Goal: Information Seeking & Learning: Compare options

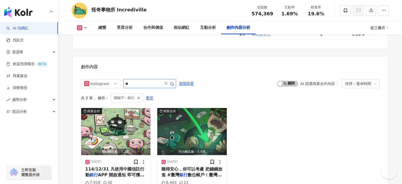
scroll to position [1618, 0]
click at [162, 80] on input "**" at bounding box center [143, 83] width 37 height 6
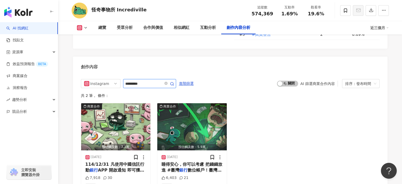
scroll to position [1627, 0]
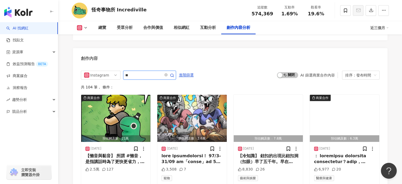
type input "*"
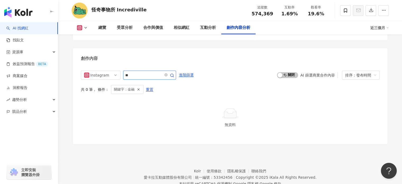
type input "*"
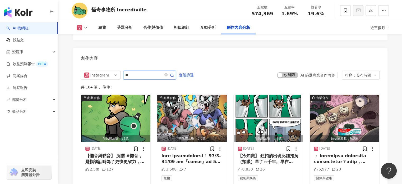
type input "**"
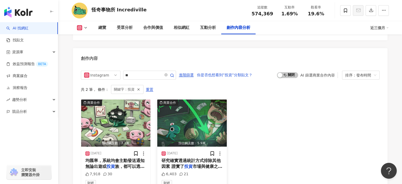
click at [198, 106] on img "button" at bounding box center [191, 122] width 69 height 47
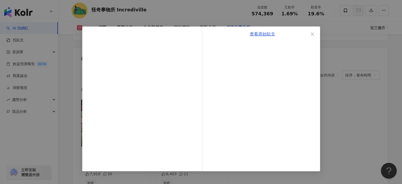
click at [262, 38] on div "查看原始貼文" at bounding box center [262, 98] width 115 height 144
click at [261, 31] on link "查看原始貼文" at bounding box center [262, 33] width 25 height 5
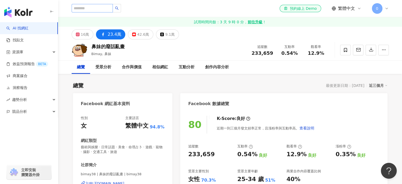
click at [91, 7] on input "search" at bounding box center [92, 8] width 41 height 8
type input "*"
type input "**"
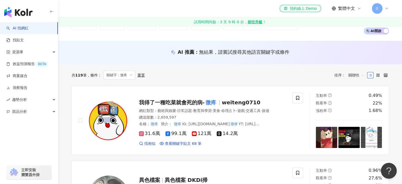
scroll to position [37, 0]
click at [180, 101] on span "我得了一種吃菜就會死的病-" at bounding box center [171, 102] width 65 height 6
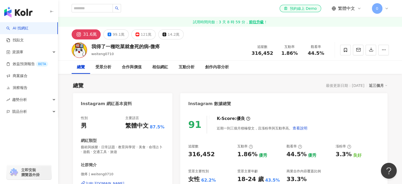
click at [212, 71] on div "創作內容分析" at bounding box center [217, 66] width 34 height 13
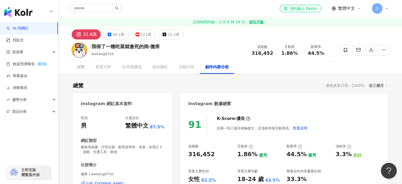
scroll to position [1540, 0]
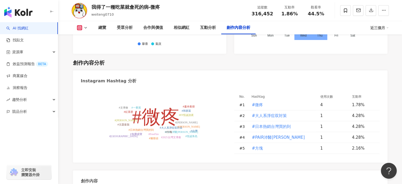
click at [86, 28] on icon at bounding box center [85, 28] width 4 height 4
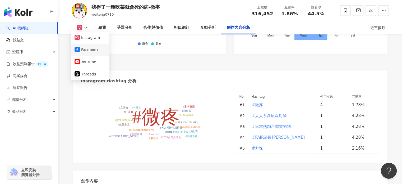
click at [93, 50] on button "Facebook" at bounding box center [90, 49] width 32 height 7
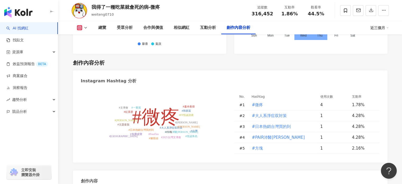
drag, startPoint x: 179, startPoint y: 67, endPoint x: 137, endPoint y: 46, distance: 46.7
click at [143, 70] on div "Instagram Hashtag 分析" at bounding box center [230, 78] width 314 height 17
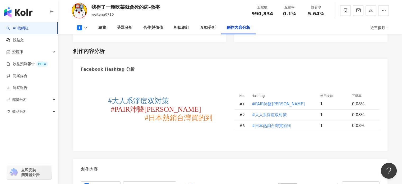
scroll to position [1378, 0]
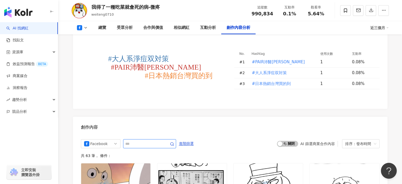
click at [154, 140] on input "text" at bounding box center [143, 143] width 37 height 6
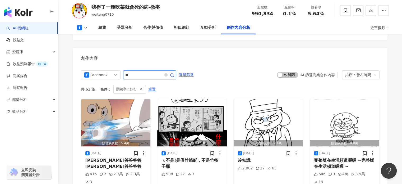
scroll to position [1452, 0]
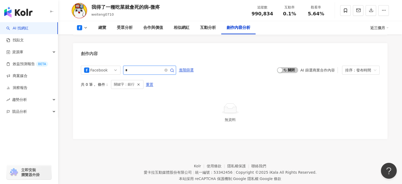
scroll to position [1447, 0]
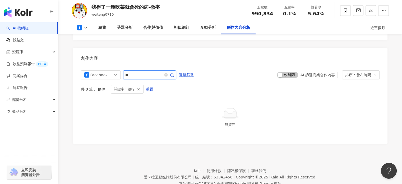
type input "*"
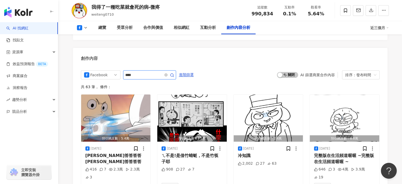
type input "****"
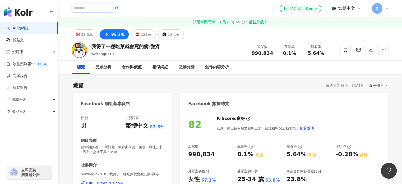
click at [112, 10] on input "search" at bounding box center [92, 8] width 41 height 8
type input "**"
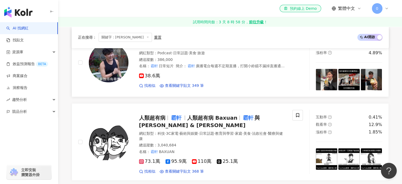
scroll to position [202, 0]
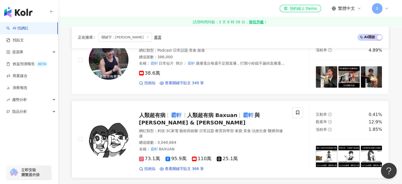
click at [168, 112] on span "人類超有病" at bounding box center [154, 115] width 31 height 6
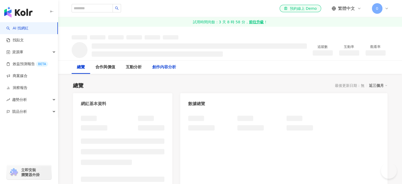
click at [169, 69] on div "創作內容分析" at bounding box center [164, 67] width 24 height 6
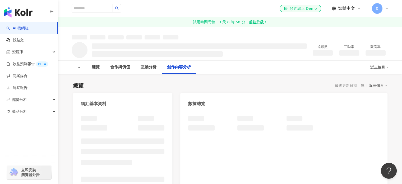
scroll to position [572, 0]
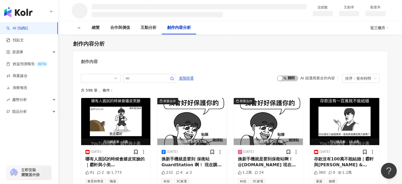
click at [81, 26] on button at bounding box center [79, 28] width 15 height 4
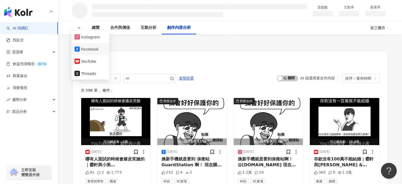
click at [88, 50] on button "Facebook" at bounding box center [90, 48] width 32 height 7
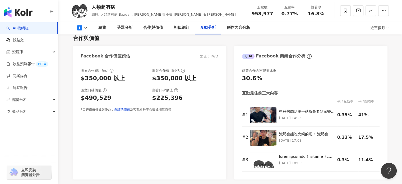
scroll to position [1280, 0]
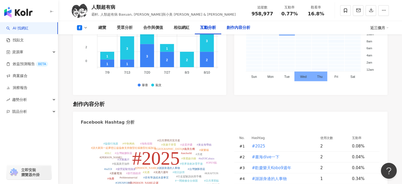
click at [233, 27] on div "創作內容分析" at bounding box center [238, 28] width 24 height 6
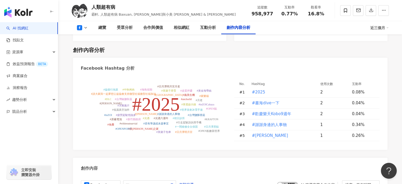
scroll to position [1335, 0]
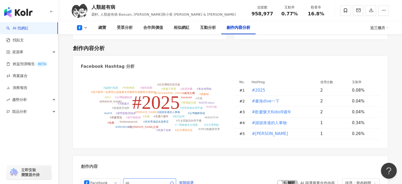
click at [139, 179] on input "text" at bounding box center [143, 182] width 37 height 6
type input "*"
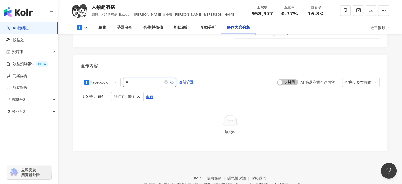
type input "*"
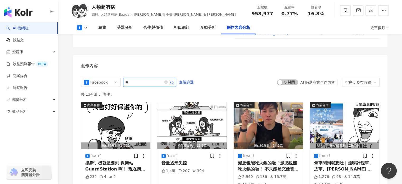
type input "*"
type input "**"
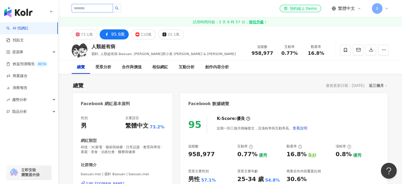
click at [113, 9] on input "search" at bounding box center [92, 8] width 41 height 8
paste input "**"
type input "**"
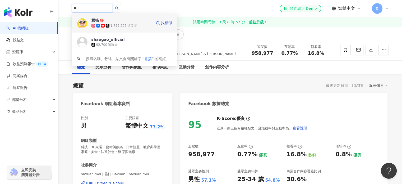
click at [123, 16] on div "囂搞 1,753,207 追蹤者 找相似" at bounding box center [125, 22] width 106 height 19
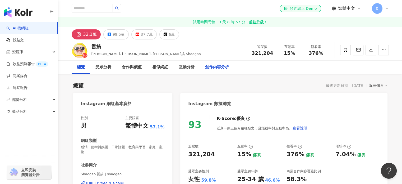
click at [216, 67] on div "創作內容分析" at bounding box center [217, 67] width 24 height 6
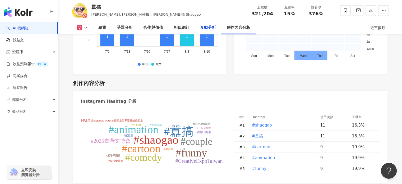
scroll to position [1457, 0]
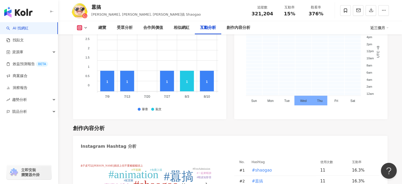
click at [83, 29] on icon at bounding box center [85, 28] width 4 height 4
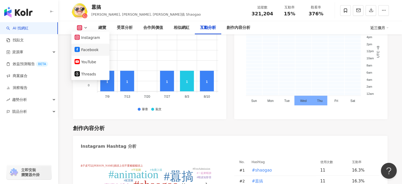
click at [91, 47] on button "Facebook" at bounding box center [90, 49] width 32 height 7
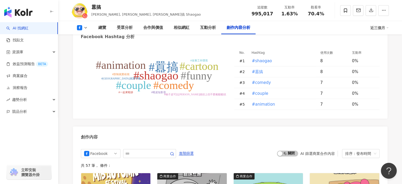
scroll to position [1393, 0]
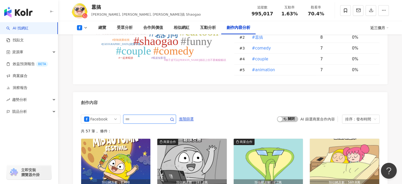
click at [137, 116] on input "text" at bounding box center [143, 119] width 37 height 6
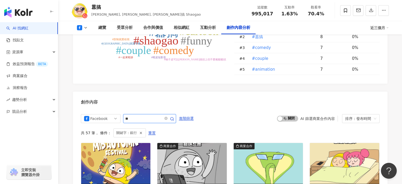
scroll to position [1442, 0]
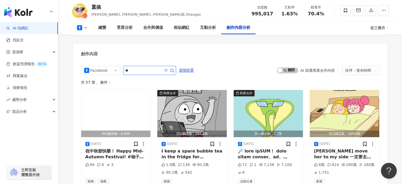
type input "*"
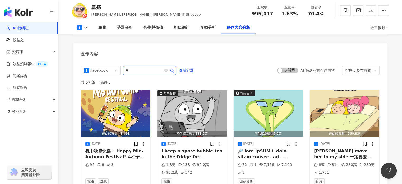
type input "*"
type input "***"
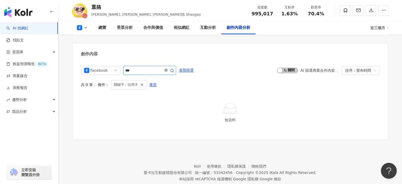
click at [167, 68] on icon "close-circle" at bounding box center [165, 69] width 3 height 3
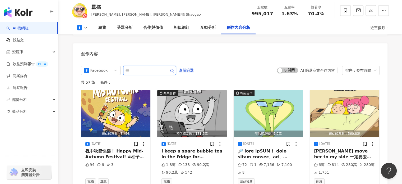
click at [162, 67] on input "text" at bounding box center [143, 70] width 37 height 6
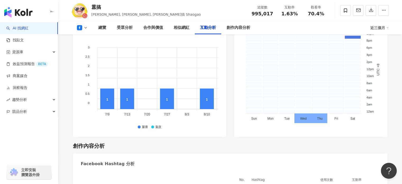
scroll to position [1447, 0]
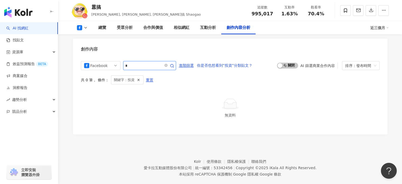
scroll to position [1442, 0]
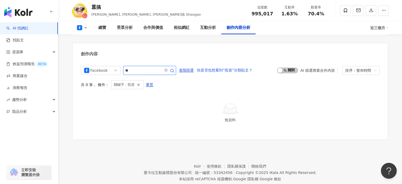
type input "*"
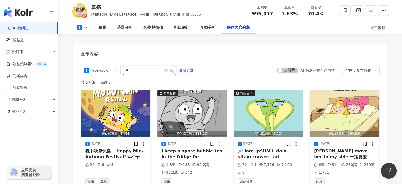
type input "**"
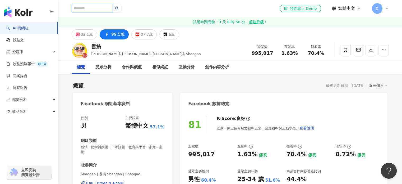
click at [101, 9] on input "search" at bounding box center [92, 8] width 41 height 8
type input "*"
type input "**"
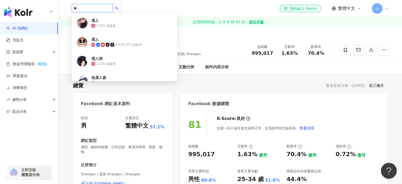
click at [112, 20] on span "鹿人" at bounding box center [108, 20] width 34 height 5
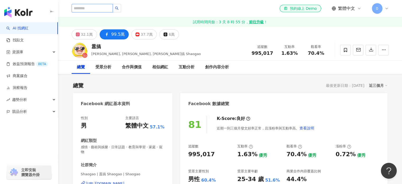
click at [97, 9] on input "search" at bounding box center [92, 8] width 41 height 8
type input "*"
type input "**"
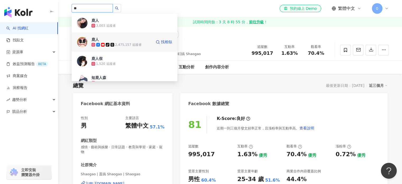
click at [101, 43] on icon at bounding box center [103, 45] width 4 height 4
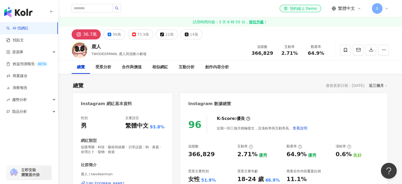
click at [116, 35] on div "99萬" at bounding box center [116, 34] width 8 height 7
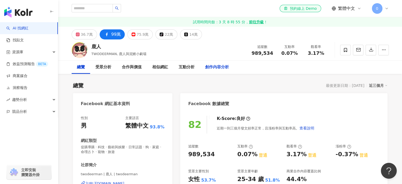
click at [212, 62] on div "創作內容分析" at bounding box center [217, 66] width 34 height 13
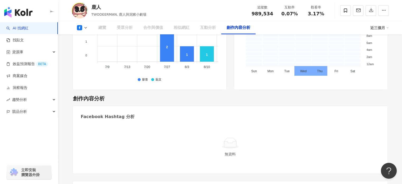
scroll to position [1354, 0]
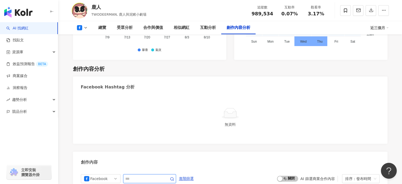
click at [158, 175] on input "text" at bounding box center [143, 178] width 37 height 6
type input "**"
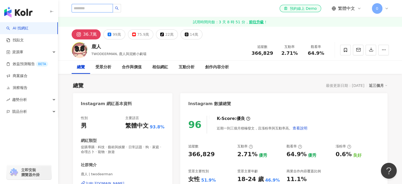
click at [110, 8] on input "search" at bounding box center [92, 8] width 41 height 8
type input "*"
type input "**"
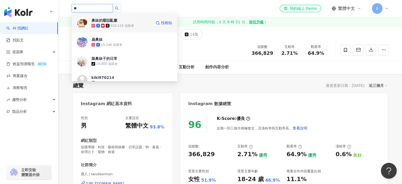
click at [119, 19] on span "鼻妹的廢話亂畫" at bounding box center [108, 20] width 34 height 5
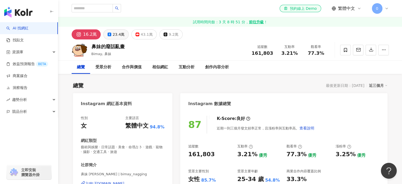
click at [114, 32] on div "23.4萬" at bounding box center [118, 34] width 12 height 7
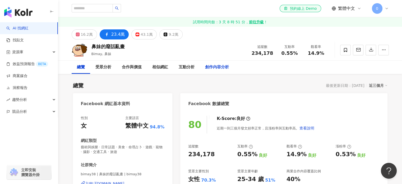
click at [216, 68] on div "創作內容分析" at bounding box center [217, 67] width 24 height 6
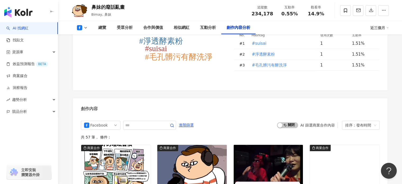
scroll to position [1315, 0]
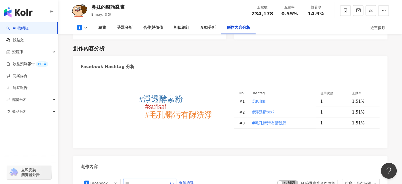
click at [160, 179] on input "text" at bounding box center [143, 183] width 37 height 6
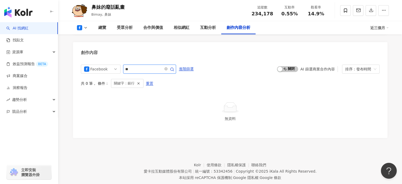
scroll to position [1434, 0]
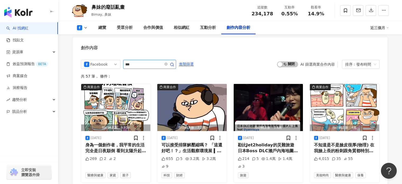
scroll to position [1429, 0]
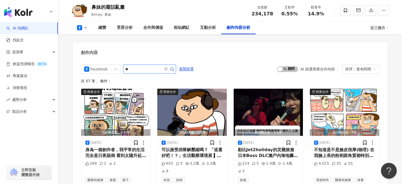
type input "*"
type input "**"
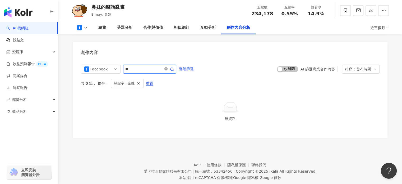
click at [167, 67] on icon "close-circle" at bounding box center [165, 68] width 3 height 3
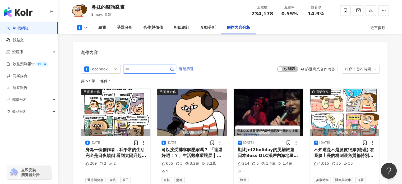
click at [162, 66] on input "text" at bounding box center [143, 69] width 37 height 6
type input "**"
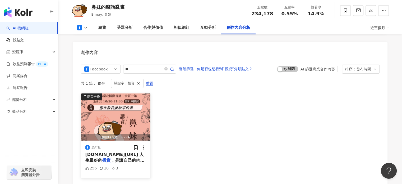
click at [130, 120] on img "button" at bounding box center [115, 116] width 69 height 47
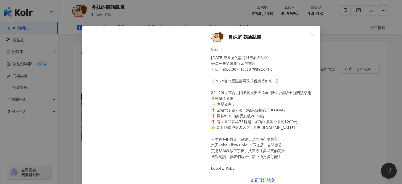
scroll to position [18, 0]
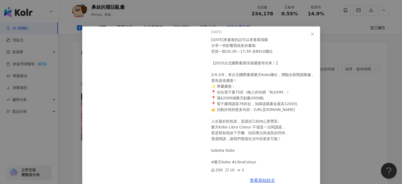
click at [342, 110] on div "鼻妹的廢話亂畫 2025/2/5 這禮拜日來書展的話可以來看看我喔 分享一些影響我很多的書籍 世貿一館16:30～17:30 在B910攤位 【2025台北國…" at bounding box center [201, 92] width 402 height 184
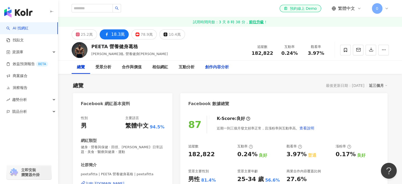
click at [217, 66] on div "創作內容分析" at bounding box center [217, 67] width 24 height 6
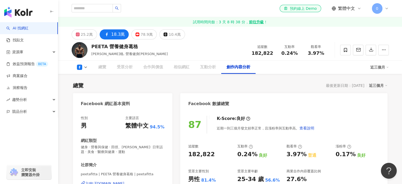
scroll to position [1325, 0]
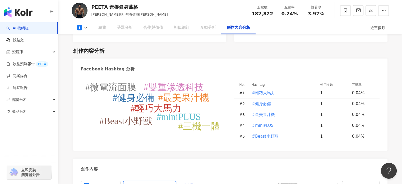
click at [151, 182] on input "text" at bounding box center [143, 185] width 37 height 6
type input "*"
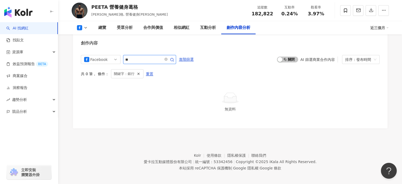
scroll to position [1446, 0]
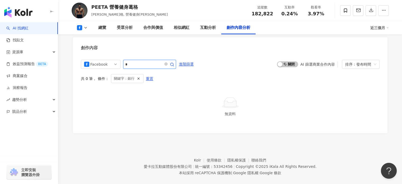
scroll to position [1441, 0]
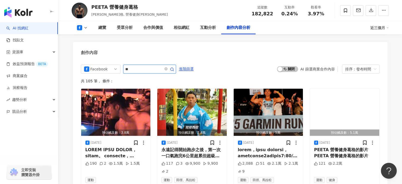
type input "*"
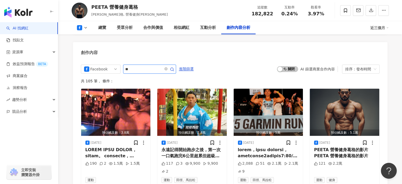
type input "**"
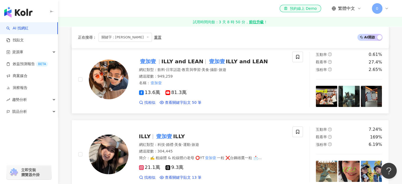
scroll to position [3, 0]
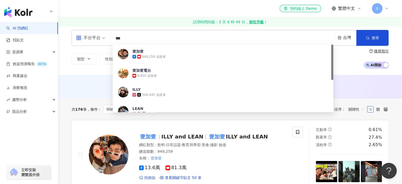
click at [132, 37] on input "***" at bounding box center [222, 38] width 220 height 10
paste input "*********"
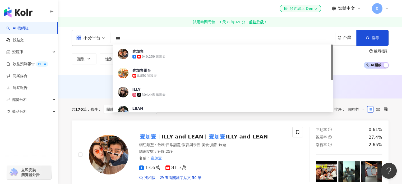
type input "**********"
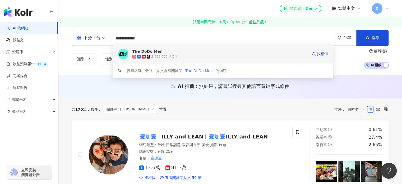
click at [162, 49] on span "The DoDo Men" at bounding box center [219, 51] width 175 height 5
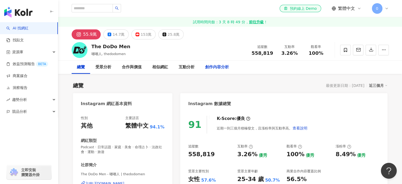
click at [219, 67] on div "創作內容分析" at bounding box center [217, 67] width 24 height 6
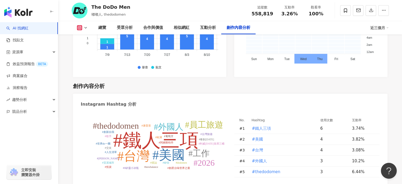
scroll to position [1533, 0]
click at [160, 147] on tspan "#美國" at bounding box center [168, 154] width 32 height 15
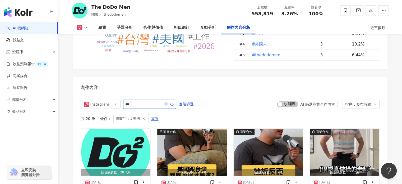
click at [147, 101] on input "***" at bounding box center [143, 104] width 37 height 6
type input "*"
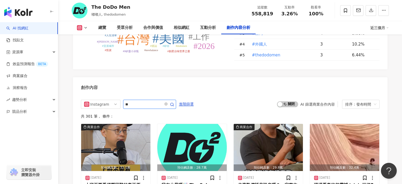
type input "**"
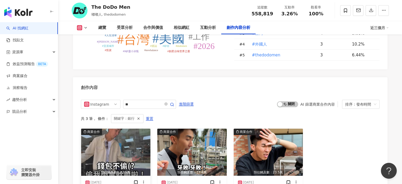
click at [119, 128] on img "button" at bounding box center [115, 151] width 69 height 47
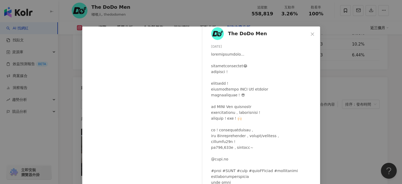
scroll to position [54, 0]
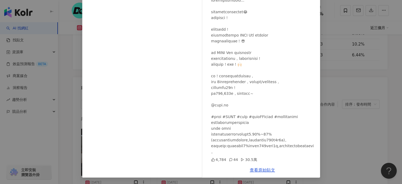
click at [343, 88] on div "The DoDo Men 2025/6/16 4,784 44 30.5萬 查看原始貼文" at bounding box center [201, 92] width 402 height 184
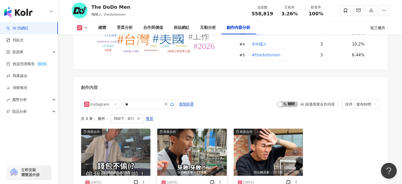
click at [188, 128] on img "button" at bounding box center [191, 151] width 69 height 47
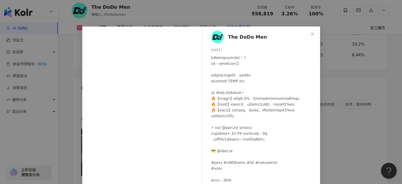
click at [327, 95] on div "The DoDo Men 2025/2/24 5,839 50 37.2萬 查看原始貼文" at bounding box center [201, 92] width 402 height 184
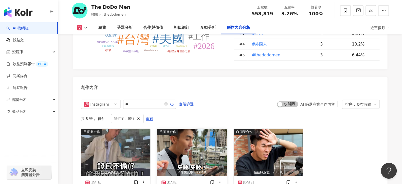
click at [202, 128] on img "button" at bounding box center [191, 151] width 69 height 47
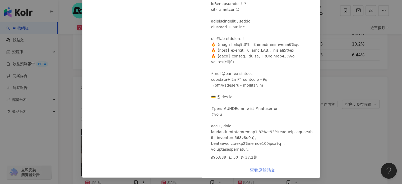
click at [260, 168] on link "查看原始貼文" at bounding box center [262, 169] width 25 height 5
click at [359, 43] on div "The DoDo Men 2025/2/24 5,839 50 37.2萬 查看原始貼文" at bounding box center [201, 92] width 402 height 184
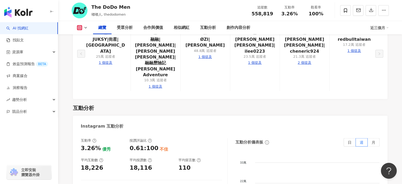
scroll to position [0, 0]
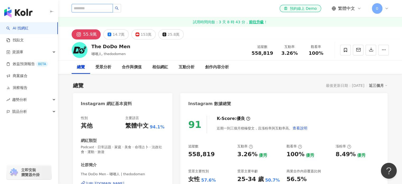
click at [113, 5] on input "search" at bounding box center [92, 8] width 41 height 8
paste input "**********"
type input "**********"
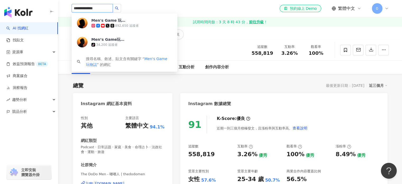
click at [118, 21] on div "Men's Game 玩物誌" at bounding box center [108, 20] width 34 height 5
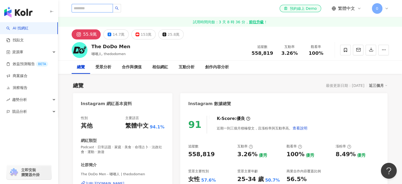
paste input "****"
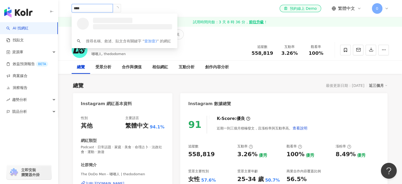
type input "***"
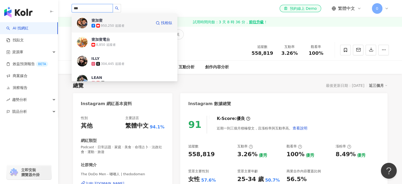
click at [132, 24] on div "950,250 追蹤者" at bounding box center [121, 25] width 60 height 5
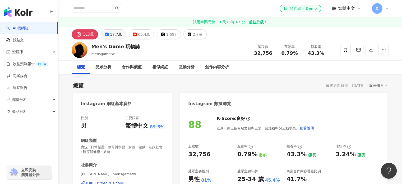
click at [111, 36] on div "17.7萬" at bounding box center [116, 34] width 12 height 7
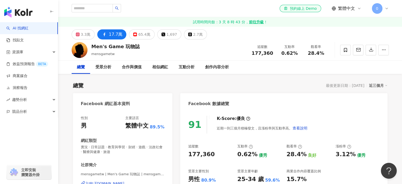
click at [111, 36] on div "17.7萬" at bounding box center [116, 34] width 14 height 7
click at [223, 66] on div "創作內容分析" at bounding box center [217, 67] width 24 height 6
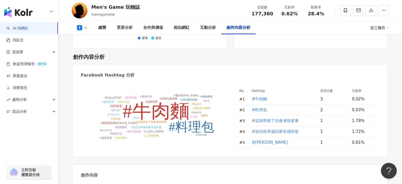
scroll to position [1405, 0]
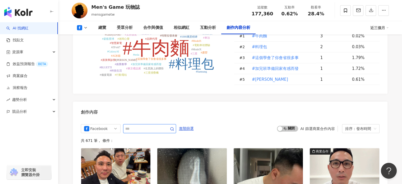
click at [158, 125] on input "text" at bounding box center [143, 128] width 37 height 6
type input "*"
type input "**"
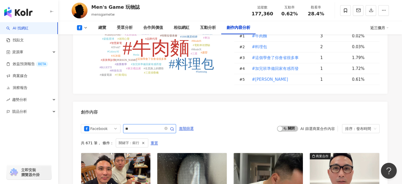
scroll to position [1458, 0]
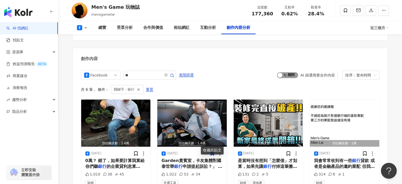
click at [285, 72] on span "啟動 關閉" at bounding box center [287, 75] width 21 height 6
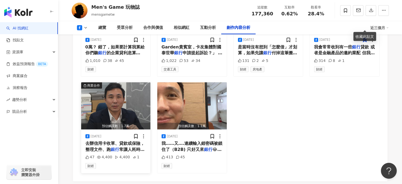
click at [120, 98] on img "button" at bounding box center [115, 105] width 69 height 47
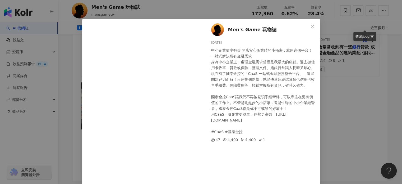
scroll to position [0, 0]
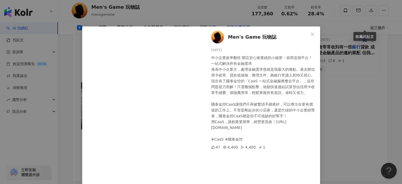
click at [269, 119] on div "中小企業效率翻倍 開店安心衝業績的小秘密：就用這個平台！一站式解決所有金融需求 身為中小企業主，處理金融需求曾經是我最大的痛點。過去辦信用卡收單、貸款或保險，…" at bounding box center [263, 98] width 105 height 87
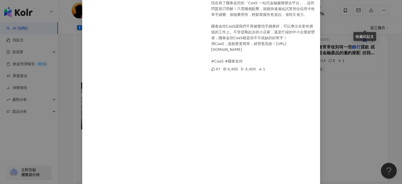
scroll to position [134, 0]
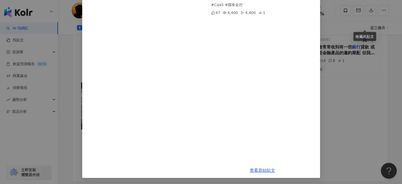
click at [338, 70] on div "Men's Game 玩物誌 2025/1/14 中小企業效率翻倍 開店安心衝業績的小秘密：就用這個平台！一站式解決所有金融需求 身為中小企業主，處理金融需求…" at bounding box center [201, 92] width 402 height 184
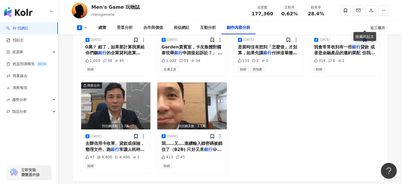
click at [82, 29] on button at bounding box center [82, 27] width 21 height 5
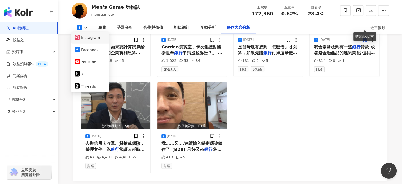
click at [87, 39] on button "Instagram" at bounding box center [90, 37] width 32 height 7
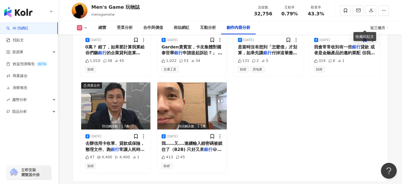
scroll to position [1697, 0]
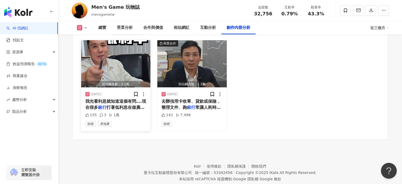
click at [128, 57] on img "button" at bounding box center [115, 63] width 69 height 47
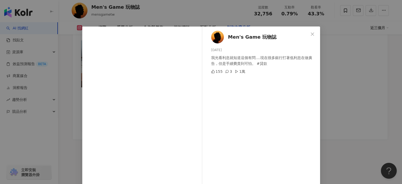
click at [348, 68] on div "Men's Game 玩物誌 2025/4/29 我光看利息就知道這個有問….現在很多銀行打著低利息在做廣告，但是手續費貴到可怕。 #貸款 155 3 1萬 …" at bounding box center [201, 92] width 402 height 184
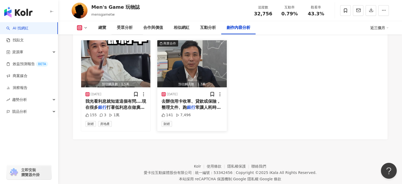
click at [208, 49] on img "button" at bounding box center [191, 63] width 69 height 47
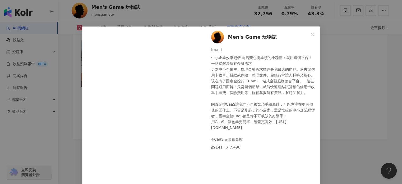
scroll to position [54, 0]
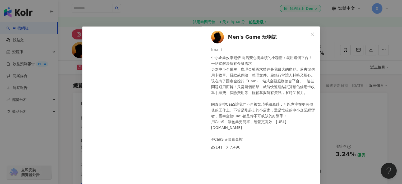
click at [370, 89] on div "Men's Game 玩物誌 [DATE] 中小企業效率翻倍 開店安心衝業績的小秘密：就用這個平台！一站式解決所有金融需求 身為中小企業主，處理金融需求曾經是…" at bounding box center [201, 92] width 402 height 184
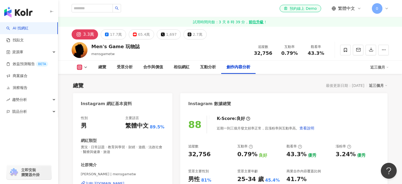
click at [398, 60] on div "總覽 受眾分析 合作與價值 相似網紅 互動分析 創作內容分析 近三個月" at bounding box center [230, 66] width 338 height 13
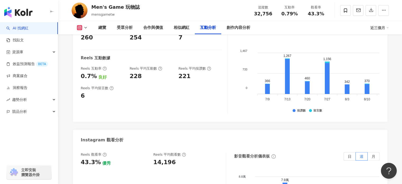
scroll to position [1117, 0]
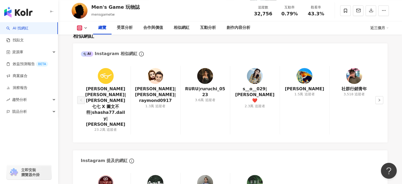
scroll to position [0, 0]
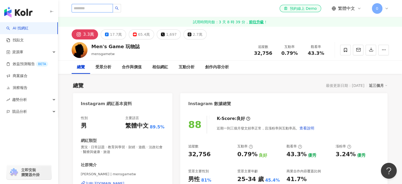
click at [104, 7] on input "search" at bounding box center [92, 8] width 41 height 8
paste input "*********"
type input "*********"
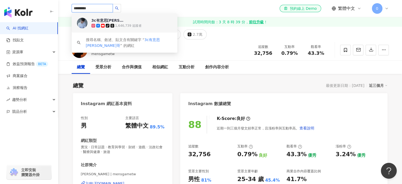
click at [123, 28] on div "tiktok-icon 1,646,739 追蹤者" at bounding box center [131, 25] width 81 height 5
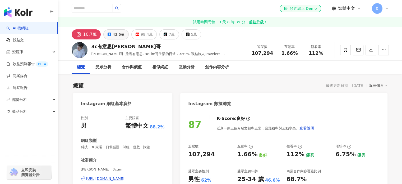
click at [115, 38] on div "43.6萬" at bounding box center [118, 34] width 12 height 7
click at [217, 72] on div "創作內容分析" at bounding box center [217, 66] width 34 height 13
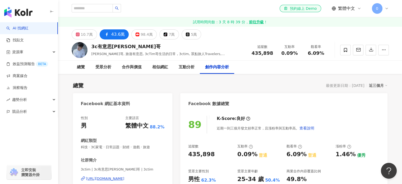
scroll to position [1320, 0]
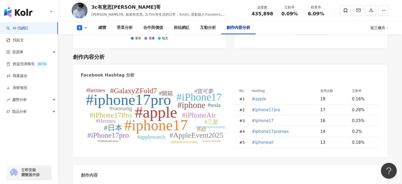
click at [262, 82] on div "#apple #iphone17pro #iphone17 #iPhone17 #iphone #iPhone17Pro #AppleEvent2025 #i…" at bounding box center [230, 119] width 314 height 75
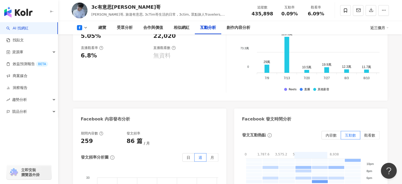
scroll to position [1117, 0]
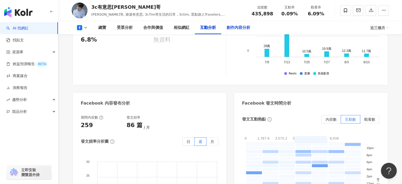
click at [234, 27] on div "創作內容分析" at bounding box center [238, 28] width 24 height 6
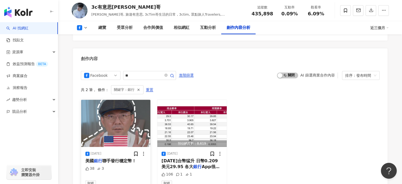
click at [119, 100] on img "button" at bounding box center [115, 123] width 69 height 47
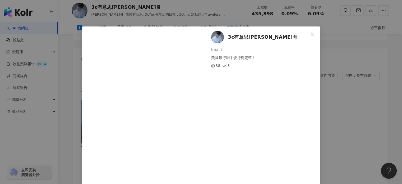
click at [344, 95] on div "3c有意思tim哥 2025/6/19 美國銀行聯手發行穩定幣！ 38 3 查看原始貼文" at bounding box center [201, 92] width 402 height 184
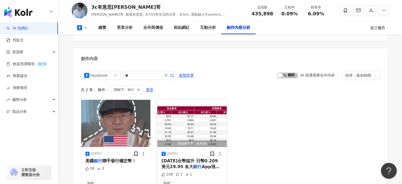
click at [221, 106] on img "button" at bounding box center [191, 123] width 69 height 47
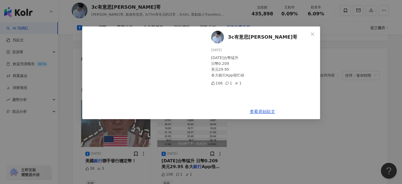
click at [369, 103] on div "3c有意思tim哥 2025/5/5 今天台幣猛升 日幣0.209 美元29.95 各大銀行App很忙碌 106 1 1 查看原始貼文" at bounding box center [201, 92] width 402 height 184
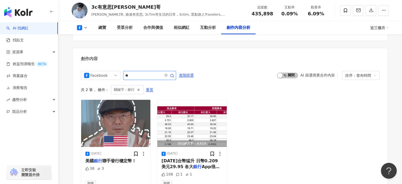
click at [150, 72] on input "**" at bounding box center [143, 75] width 37 height 6
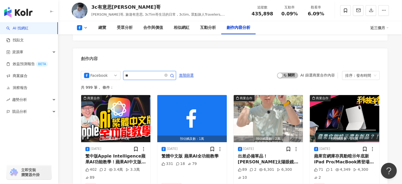
type input "**"
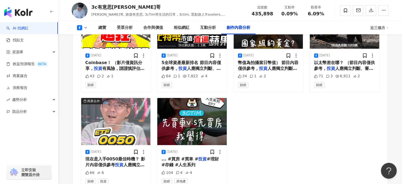
scroll to position [1538, 0]
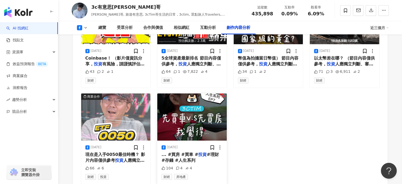
click at [209, 110] on img "button" at bounding box center [191, 116] width 69 height 47
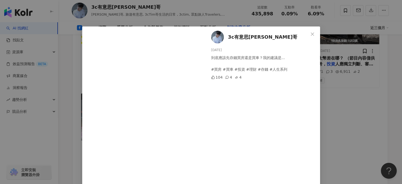
click at [328, 112] on div "3c有意思tim哥 2024/12/1 到底應該先存錢買房還是買車？我的建議是... #買房 #買車 #投資 #理財 #存錢 #人生系列 104 4 4 查看…" at bounding box center [201, 92] width 402 height 184
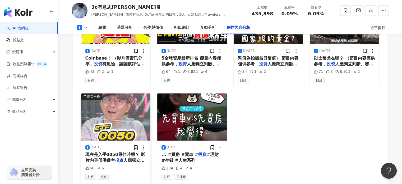
click at [129, 93] on img "button" at bounding box center [115, 116] width 69 height 47
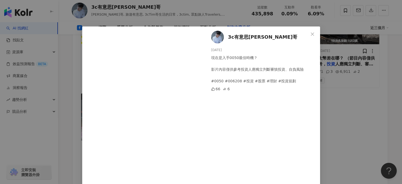
click at [368, 86] on div "3c有意思tim哥 2025/2/19 現在是入手0050最佳時機？ 影片內容僅供參考投資人應獨立判斷審慎投資、自負風險 #0050 #006208 #投資 …" at bounding box center [201, 92] width 402 height 184
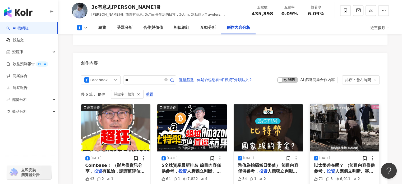
scroll to position [1430, 0]
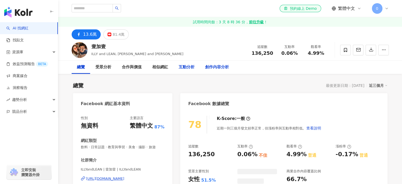
click at [214, 67] on div "創作內容分析" at bounding box center [217, 67] width 24 height 6
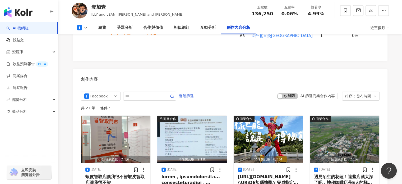
scroll to position [1373, 0]
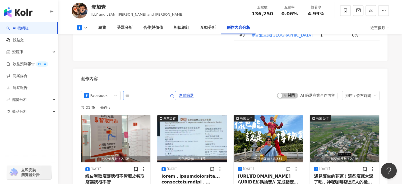
click at [174, 92] on span at bounding box center [168, 95] width 11 height 6
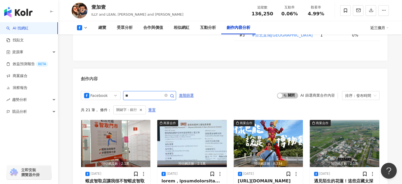
scroll to position [1399, 0]
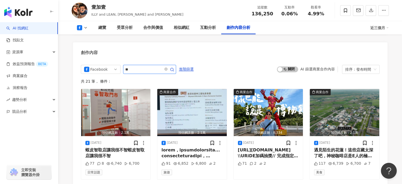
type input "*"
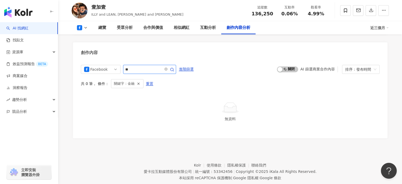
type input "*"
click at [84, 29] on icon at bounding box center [85, 28] width 4 height 4
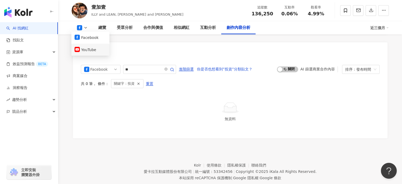
click at [94, 49] on button "YouTube" at bounding box center [90, 49] width 32 height 7
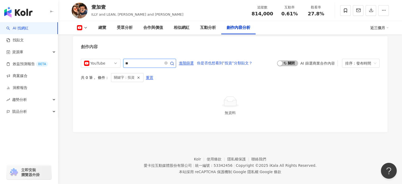
click at [160, 60] on input "**" at bounding box center [143, 63] width 37 height 6
type input "*"
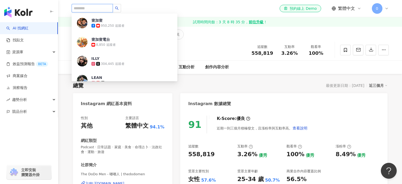
paste input "**"
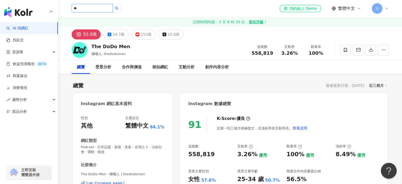
type input "**"
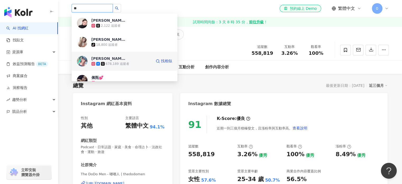
click at [124, 59] on span "[PERSON_NAME]" at bounding box center [108, 58] width 34 height 5
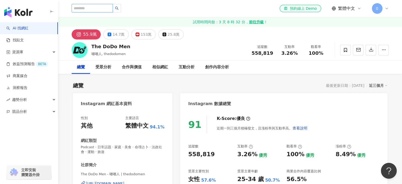
paste input "**"
type input "**"
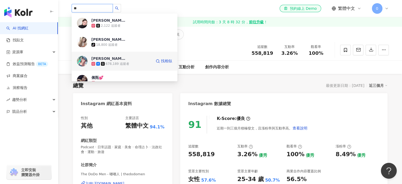
click at [113, 58] on span "[PERSON_NAME]" at bounding box center [108, 58] width 34 height 5
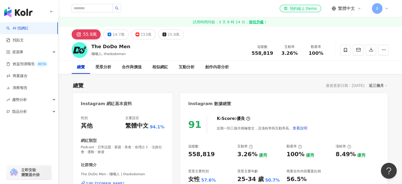
click at [214, 37] on div "55.9萬 14.7萬 153萬 25.8萬" at bounding box center [230, 33] width 338 height 13
click at [116, 35] on div "14.7萬" at bounding box center [118, 34] width 12 height 7
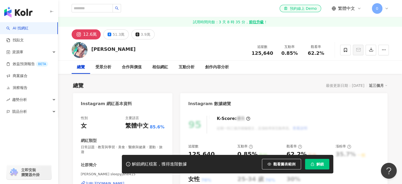
click at [324, 162] on button "解鎖" at bounding box center [317, 163] width 24 height 11
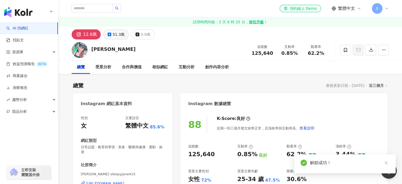
click at [118, 32] on div "51.3萬" at bounding box center [118, 34] width 12 height 7
click at [218, 71] on div "創作內容分析" at bounding box center [217, 66] width 34 height 13
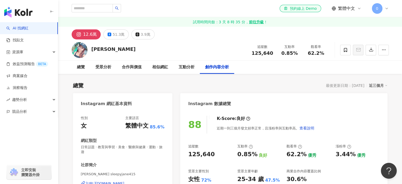
scroll to position [1515, 0]
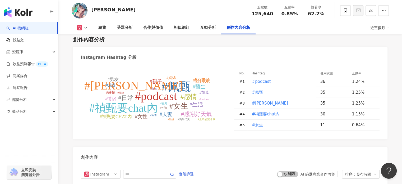
click at [86, 27] on icon at bounding box center [85, 28] width 4 height 4
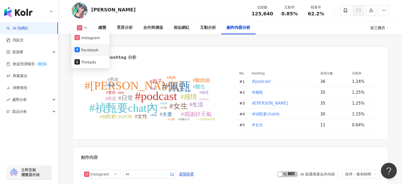
click at [97, 46] on button "Facebook" at bounding box center [90, 49] width 32 height 7
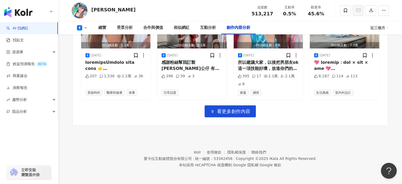
scroll to position [1399, 0]
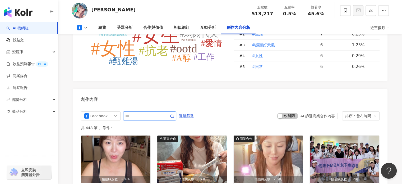
click at [150, 112] on input "text" at bounding box center [143, 115] width 37 height 6
type input "*"
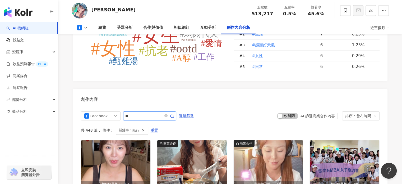
scroll to position [1437, 0]
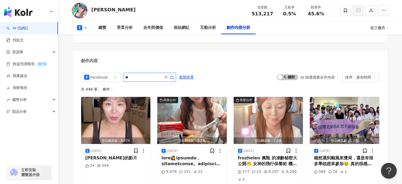
type input "*"
type input "**"
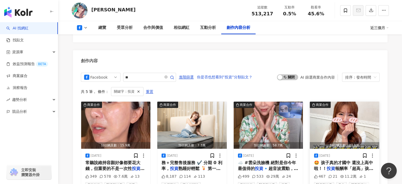
click at [328, 107] on img "button" at bounding box center [343, 124] width 69 height 47
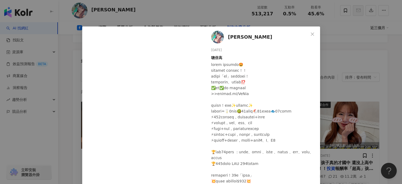
click at [342, 78] on div "李佩甄 2025/4/14 聰倍高 467 21 11.2萬 1 查看原始貼文" at bounding box center [201, 92] width 402 height 184
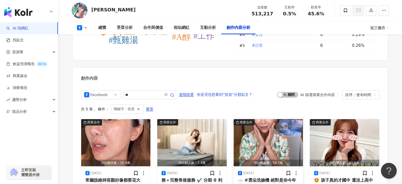
scroll to position [1419, 0]
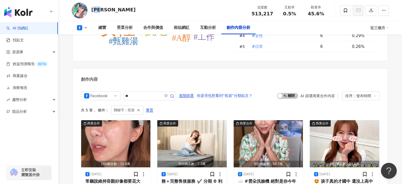
drag, startPoint x: 109, startPoint y: 9, endPoint x: 96, endPoint y: 8, distance: 13.0
click at [96, 8] on div "李佩甄 追蹤數 513,217 互動率 0.5% 觀看率 45.6%" at bounding box center [230, 10] width 338 height 21
copy div "佩甄"
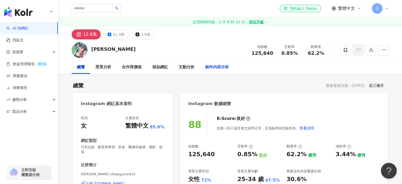
click at [208, 67] on div "創作內容分析" at bounding box center [217, 67] width 24 height 6
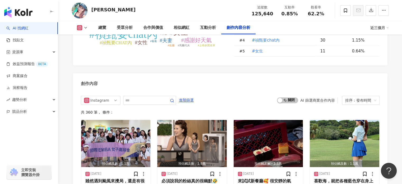
scroll to position [1589, 0]
click at [286, 103] on span "啟動 關閉" at bounding box center [287, 100] width 21 height 6
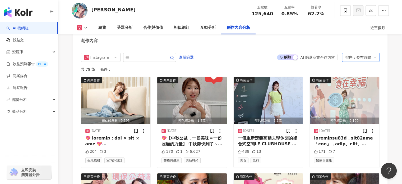
click at [373, 62] on span "排序：發布時間" at bounding box center [360, 57] width 31 height 8
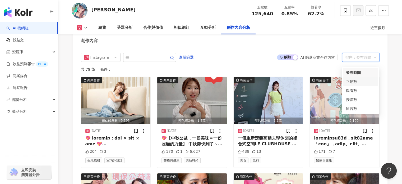
click at [362, 80] on div "互動數" at bounding box center [360, 81] width 29 height 6
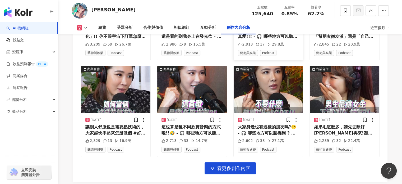
scroll to position [1855, 0]
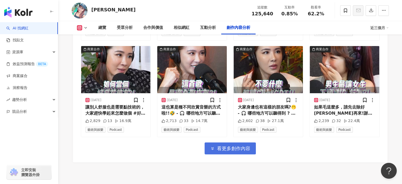
click at [234, 151] on span "看更多創作內容" at bounding box center [233, 148] width 33 height 6
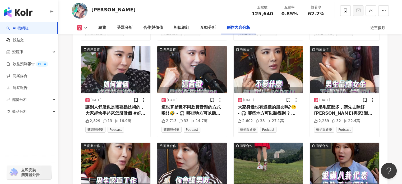
scroll to position [1913, 0]
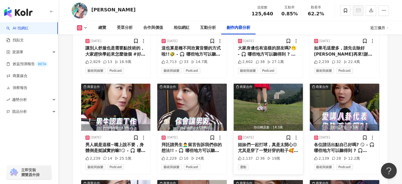
click at [275, 109] on img "button" at bounding box center [267, 106] width 69 height 47
